Goal: Task Accomplishment & Management: Complete application form

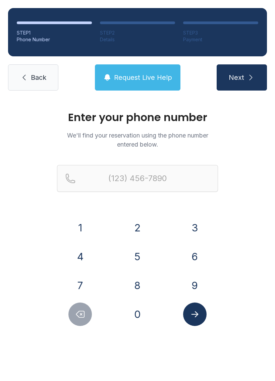
click at [136, 225] on button "2" at bounding box center [138, 228] width 24 height 24
click at [80, 290] on button "7" at bounding box center [81, 286] width 24 height 24
click at [146, 227] on button "2" at bounding box center [138, 228] width 24 height 24
click at [190, 230] on button "3" at bounding box center [195, 228] width 24 height 24
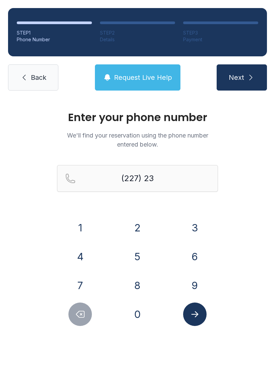
click at [138, 325] on button "0" at bounding box center [138, 315] width 24 height 24
click at [143, 285] on button "8" at bounding box center [138, 286] width 24 height 24
click at [142, 226] on button "2" at bounding box center [138, 228] width 24 height 24
click at [142, 280] on button "8" at bounding box center [138, 286] width 24 height 24
click at [87, 259] on button "4" at bounding box center [81, 257] width 24 height 24
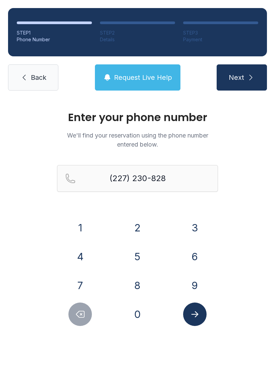
type input "[PHONE_NUMBER]"
click at [203, 311] on button "Submit lookup form" at bounding box center [195, 315] width 24 height 24
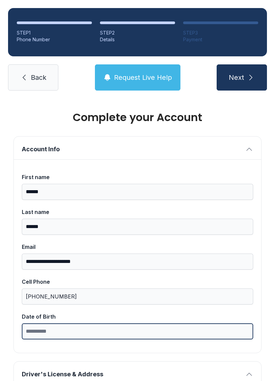
click at [122, 331] on input "Date of Birth" at bounding box center [138, 332] width 232 height 16
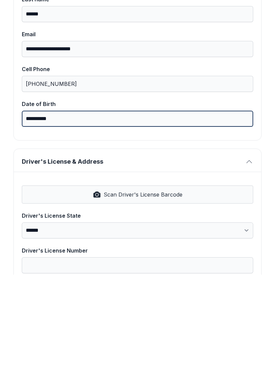
scroll to position [105, 0]
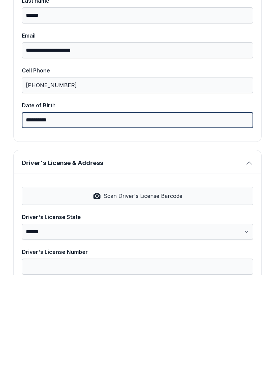
type input "**********"
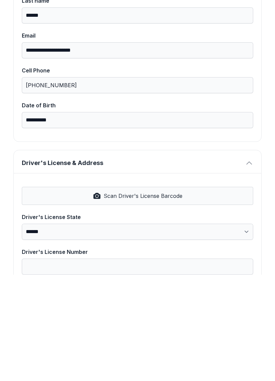
click at [153, 293] on button "Scan Driver's License Barcode" at bounding box center [138, 302] width 232 height 18
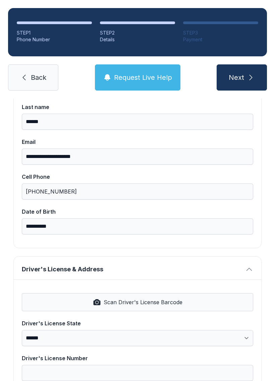
select select "**"
type input "**********"
select select "**"
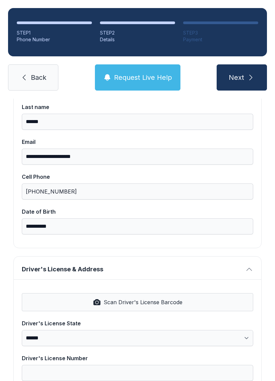
type input "*****"
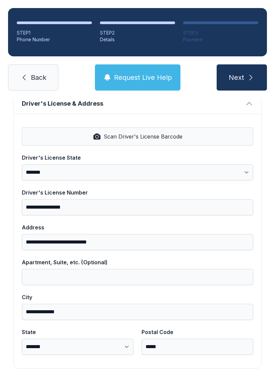
scroll to position [271, 0]
click at [247, 74] on icon "submit" at bounding box center [251, 78] width 8 height 8
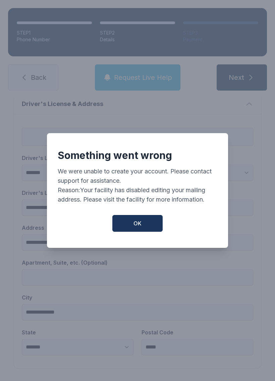
click at [135, 222] on span "OK" at bounding box center [138, 224] width 8 height 8
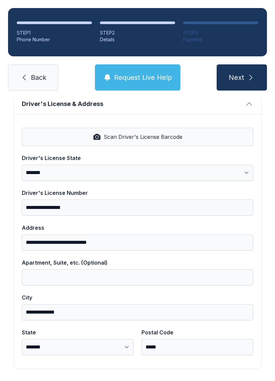
click at [247, 74] on icon "submit" at bounding box center [251, 78] width 8 height 8
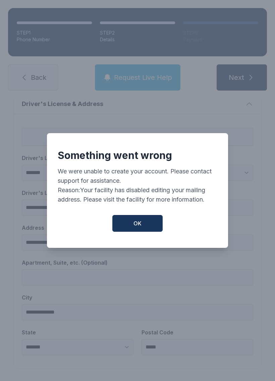
click at [149, 228] on button "OK" at bounding box center [137, 223] width 50 height 17
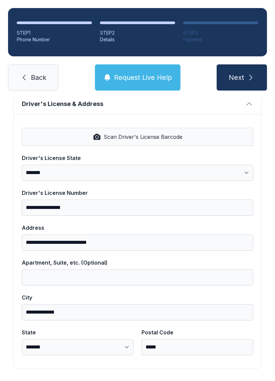
click at [159, 73] on span "Request Live Help" at bounding box center [143, 77] width 58 height 9
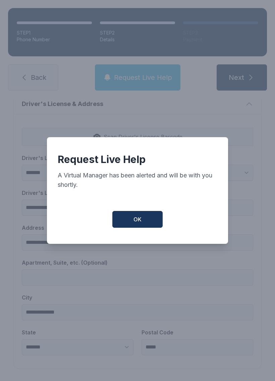
click at [145, 221] on button "OK" at bounding box center [137, 219] width 50 height 17
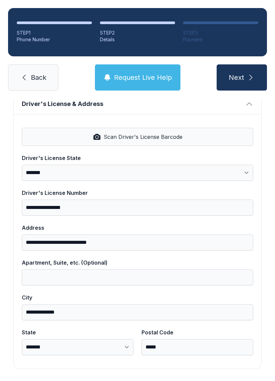
click at [149, 73] on span "Request Live Help" at bounding box center [143, 77] width 58 height 9
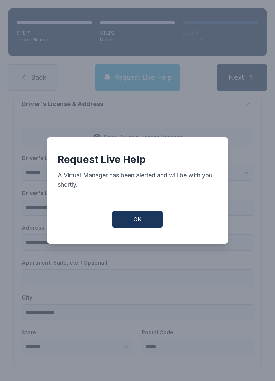
click at [145, 220] on button "OK" at bounding box center [137, 219] width 50 height 17
